Goal: Check status: Check status

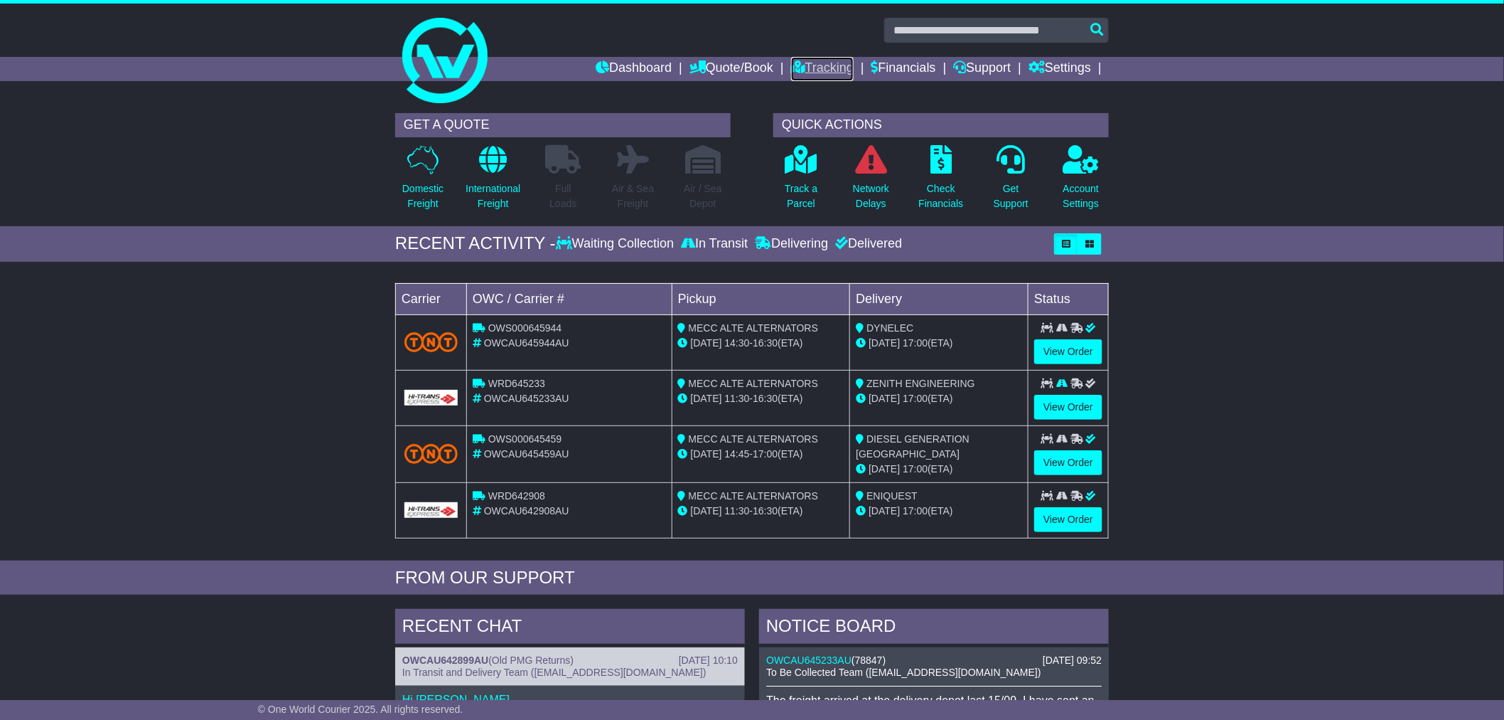
click at [813, 57] on link "Tracking" at bounding box center [822, 69] width 63 height 24
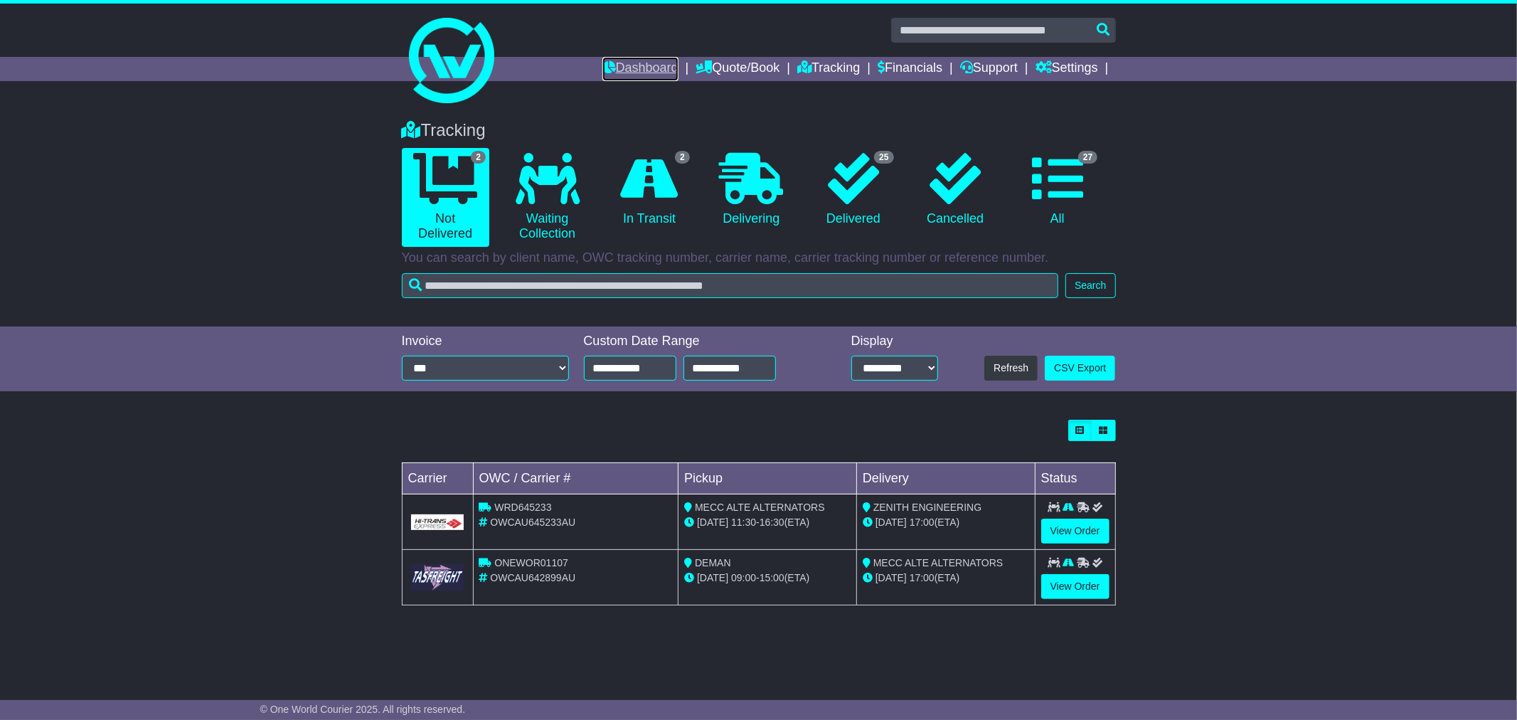
click at [640, 58] on link "Dashboard" at bounding box center [640, 69] width 76 height 24
